Goal: Entertainment & Leisure: Consume media (video, audio)

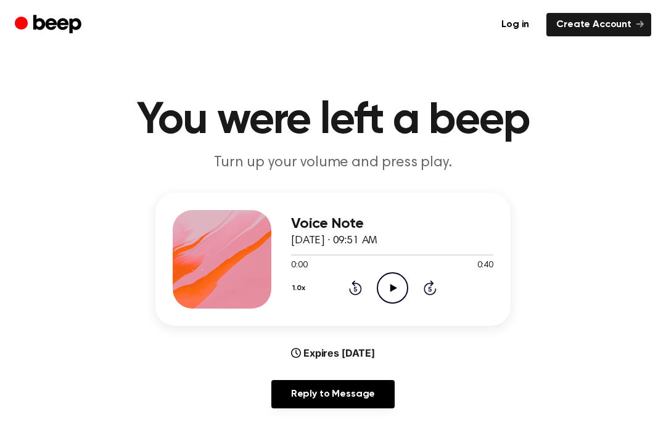
click at [401, 288] on icon "Play Audio" at bounding box center [392, 287] width 31 height 31
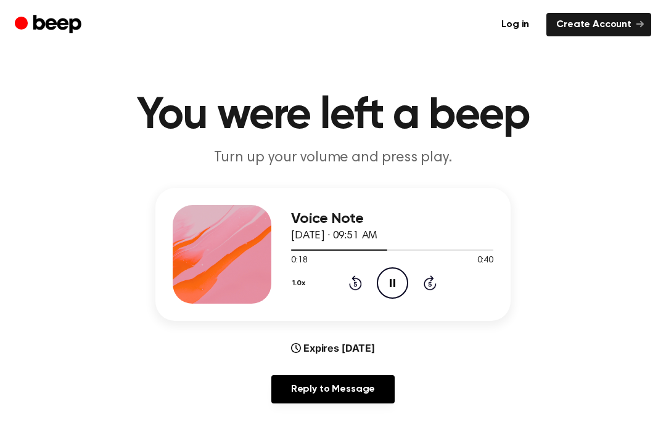
click at [359, 284] on icon "Rewind 5 seconds" at bounding box center [355, 283] width 14 height 16
click at [361, 276] on icon "Rewind 5 seconds" at bounding box center [355, 283] width 14 height 16
click at [361, 286] on icon at bounding box center [355, 283] width 13 height 15
click at [365, 290] on div "1.0x Rewind 5 seconds Pause Audio Skip 5 seconds" at bounding box center [392, 283] width 202 height 31
click at [359, 285] on icon "Rewind 5 seconds" at bounding box center [355, 283] width 14 height 16
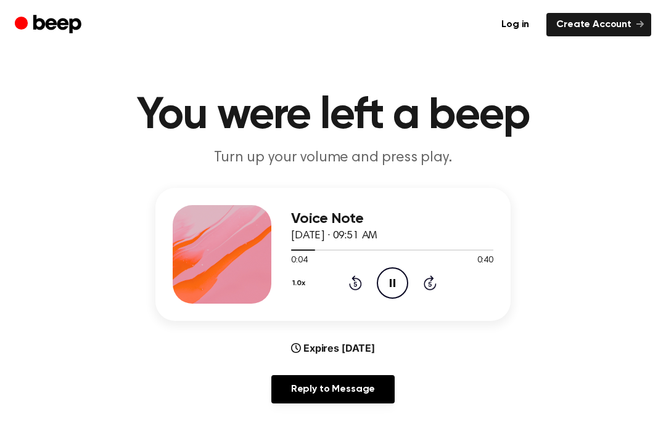
click at [358, 285] on icon "Rewind 5 seconds" at bounding box center [355, 283] width 14 height 16
click at [366, 291] on div "1.0x Rewind 5 seconds Pause Audio Skip 5 seconds" at bounding box center [392, 283] width 202 height 31
click at [363, 287] on div "1.0x Rewind 5 seconds Pause Audio Skip 5 seconds" at bounding box center [392, 283] width 202 height 31
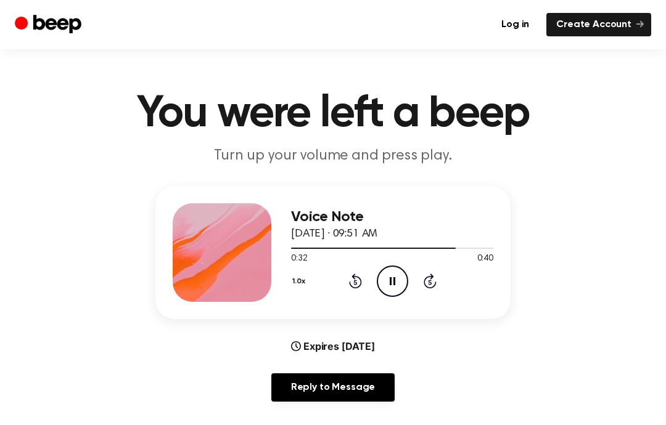
click at [396, 284] on icon "Pause Audio" at bounding box center [392, 281] width 31 height 31
click at [237, 235] on div at bounding box center [222, 252] width 99 height 99
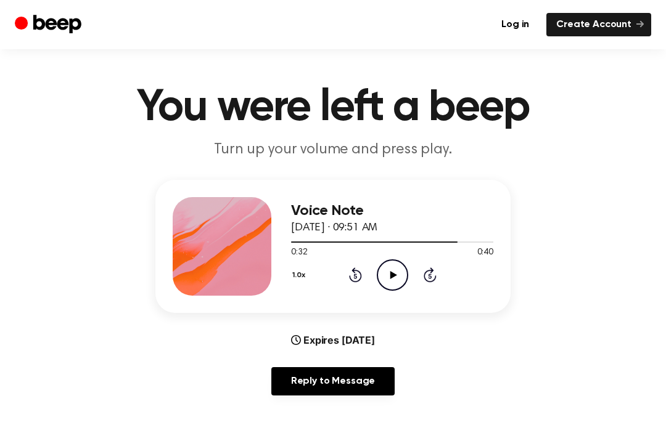
click at [364, 271] on div "1.0x Rewind 5 seconds Play Audio Skip 5 seconds" at bounding box center [392, 275] width 202 height 31
click at [359, 271] on icon "Rewind 5 seconds" at bounding box center [355, 275] width 14 height 16
click at [358, 270] on icon "Rewind 5 seconds" at bounding box center [355, 275] width 14 height 16
click at [375, 284] on div "1.0x Rewind 5 seconds Play Audio Skip 5 seconds" at bounding box center [392, 275] width 202 height 31
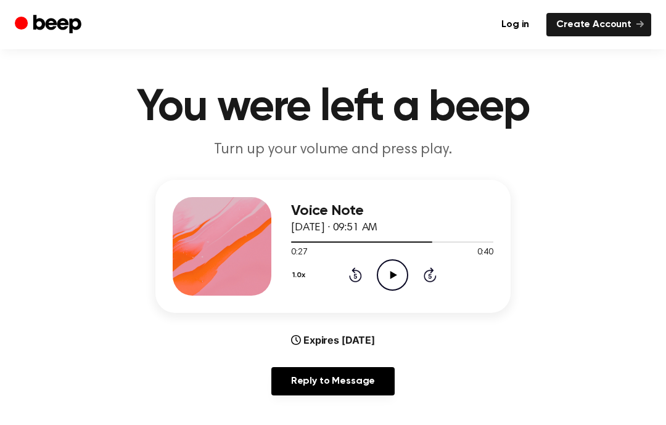
click at [359, 280] on icon at bounding box center [355, 275] width 13 height 15
click at [359, 279] on icon at bounding box center [355, 275] width 13 height 15
click at [365, 290] on div "1.0x Rewind 5 seconds Play Audio Skip 5 seconds" at bounding box center [392, 275] width 202 height 31
click at [365, 289] on div "1.0x Rewind 5 seconds Play Audio Skip 5 seconds" at bounding box center [392, 275] width 202 height 31
click at [361, 266] on div "1.0x Rewind 5 seconds Play Audio Skip 5 seconds" at bounding box center [392, 275] width 202 height 31
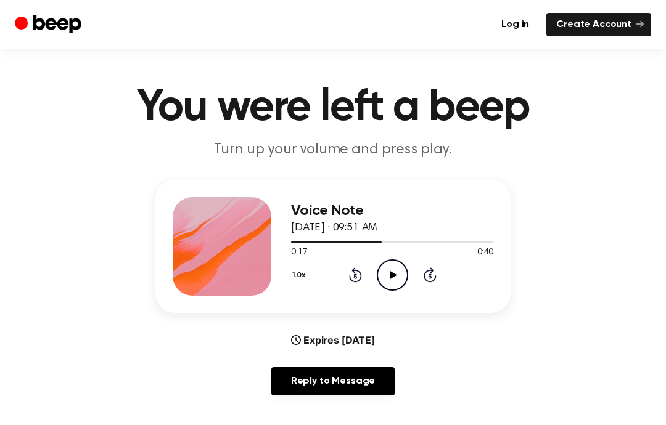
click at [361, 265] on div "1.0x Rewind 5 seconds Play Audio Skip 5 seconds" at bounding box center [392, 275] width 202 height 31
click at [347, 285] on div "1.0x Rewind 5 seconds Play Audio Skip 5 seconds" at bounding box center [392, 275] width 202 height 31
click at [361, 276] on icon at bounding box center [355, 275] width 13 height 15
click at [360, 276] on icon at bounding box center [355, 275] width 13 height 15
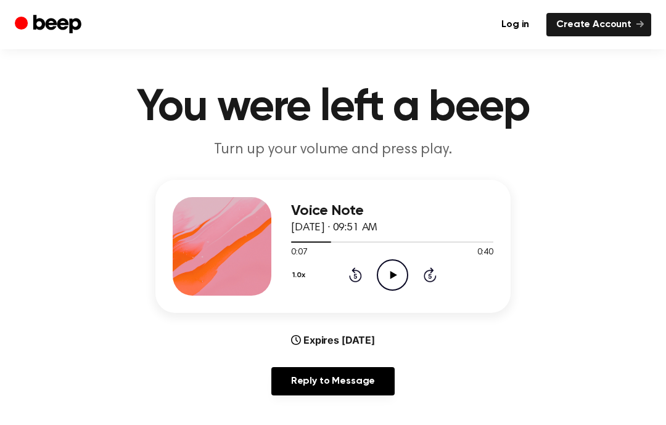
click at [356, 274] on icon at bounding box center [354, 276] width 3 height 5
click at [353, 281] on icon at bounding box center [355, 275] width 13 height 15
click at [395, 269] on icon "Play Audio" at bounding box center [392, 275] width 31 height 31
click at [400, 277] on icon "Pause Audio" at bounding box center [392, 275] width 31 height 31
